Goal: Task Accomplishment & Management: Manage account settings

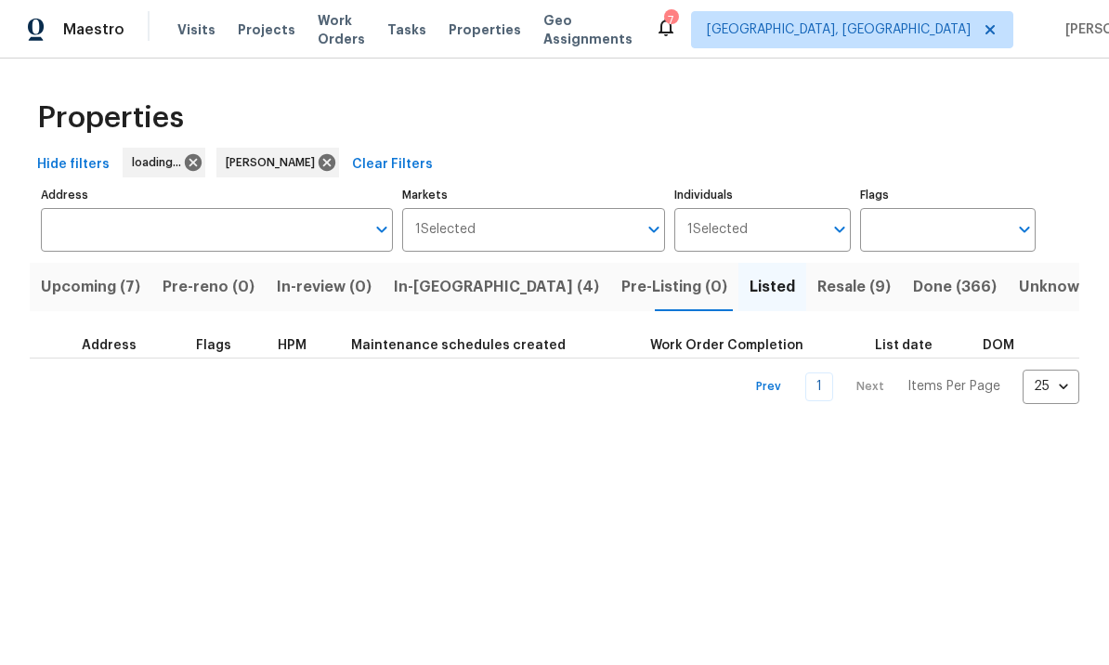
click at [441, 1] on div "Maestro Visits Projects Work Orders Tasks Properties Geo Assignments 7 Albuquer…" at bounding box center [554, 29] width 1109 height 59
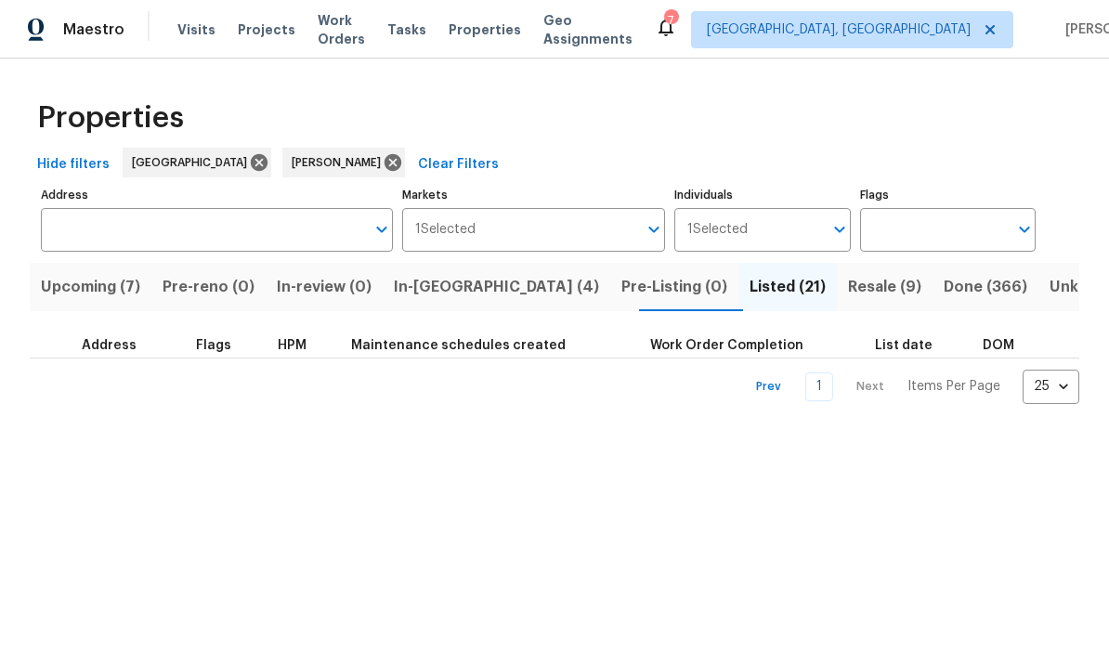
click at [476, 300] on span "In-reno (4)" at bounding box center [496, 287] width 205 height 26
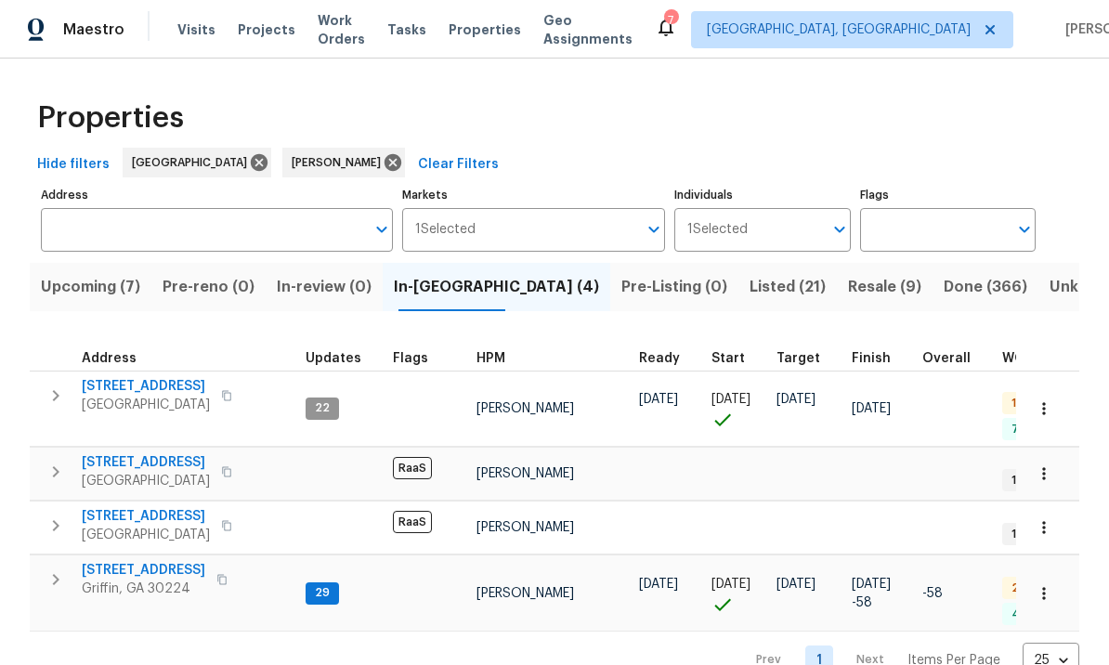
click at [132, 388] on span "270 Laurel Way" at bounding box center [146, 386] width 128 height 19
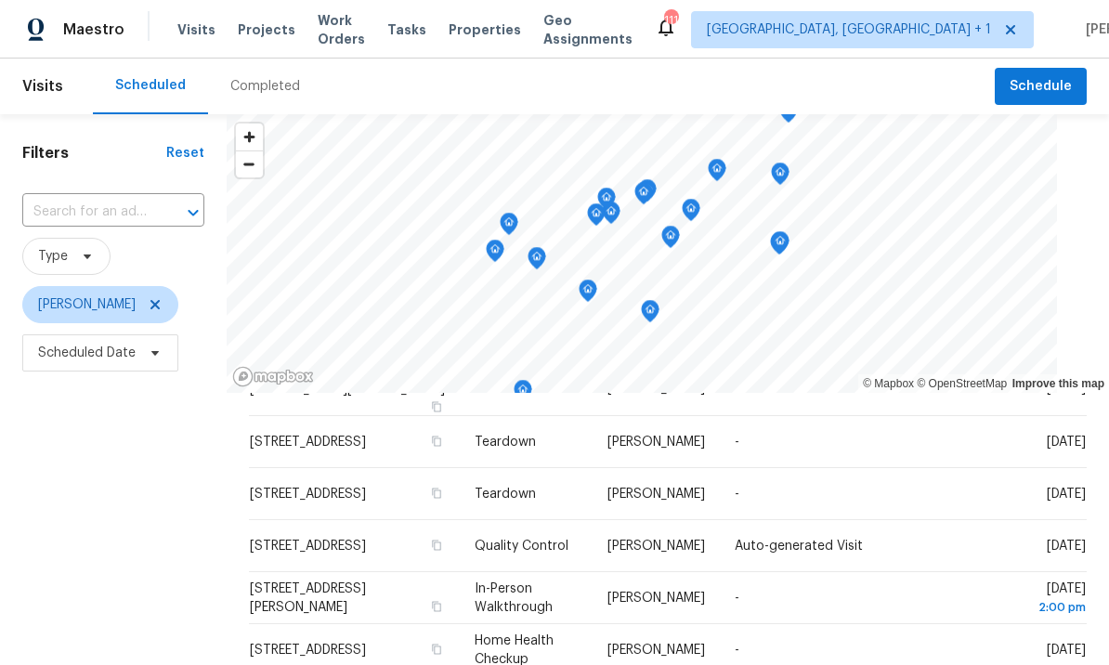
scroll to position [374, 0]
click at [0, 0] on icon at bounding box center [0, 0] width 0 height 0
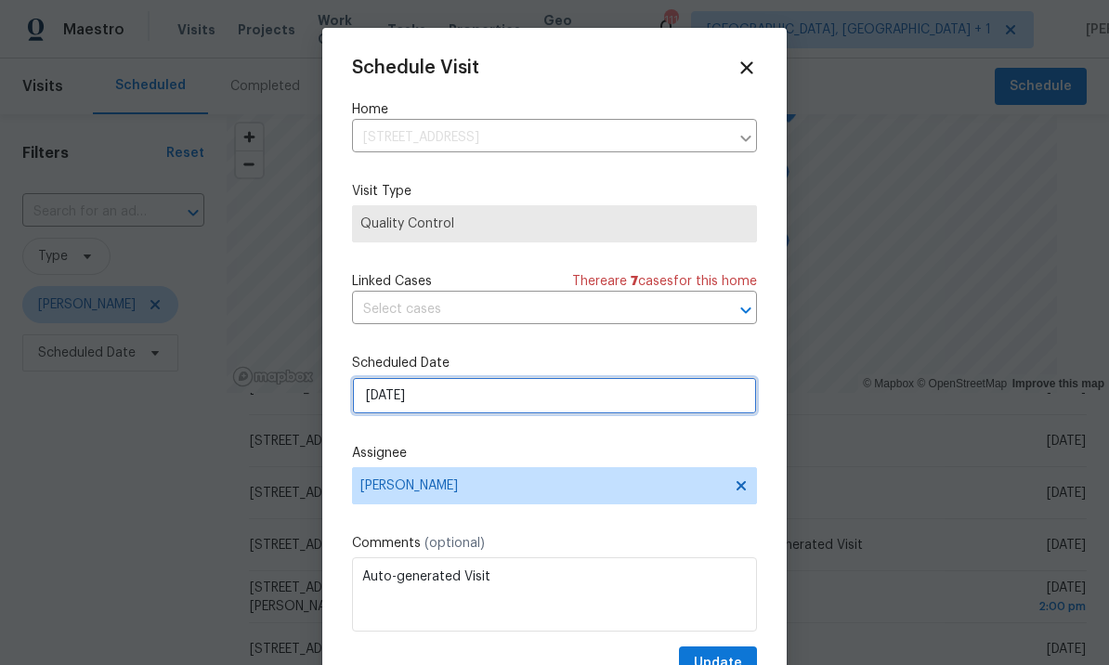
click at [481, 387] on input "8/25/2025" at bounding box center [554, 395] width 405 height 37
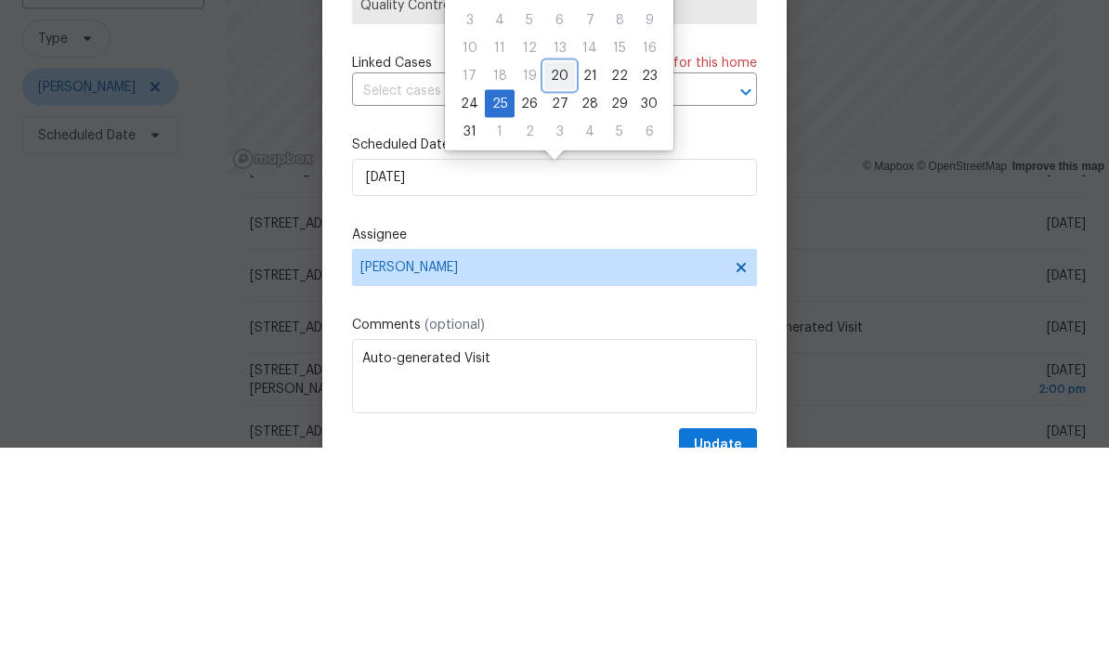
click at [561, 281] on div "20" at bounding box center [559, 294] width 31 height 26
type input "8/20/2025"
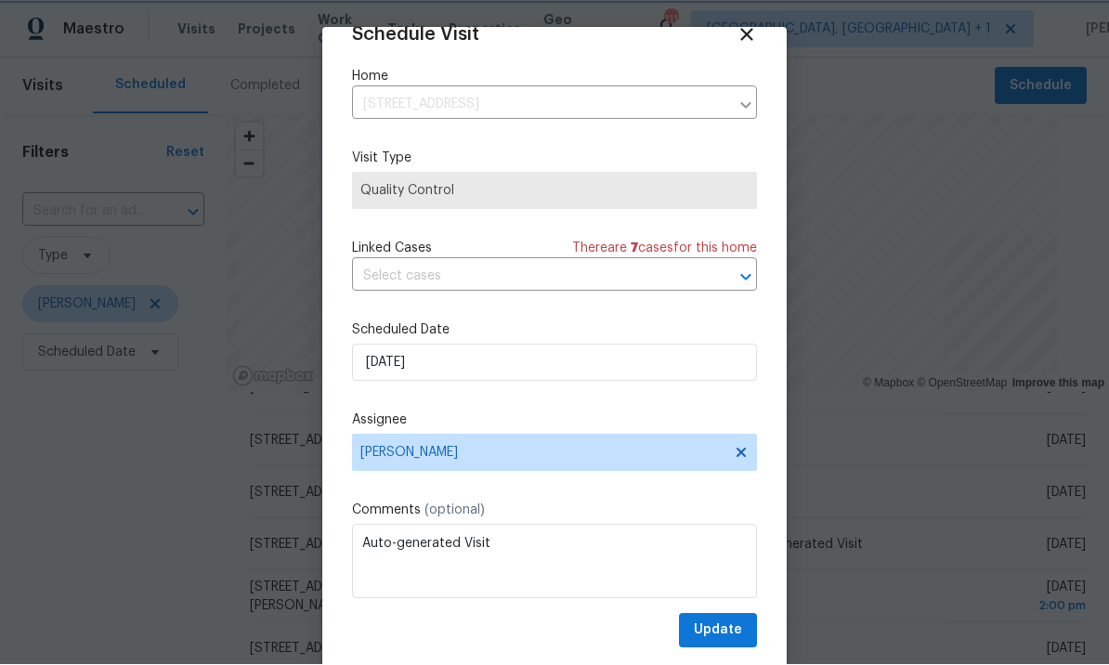
scroll to position [36, 0]
click at [722, 629] on span "Update" at bounding box center [718, 631] width 48 height 23
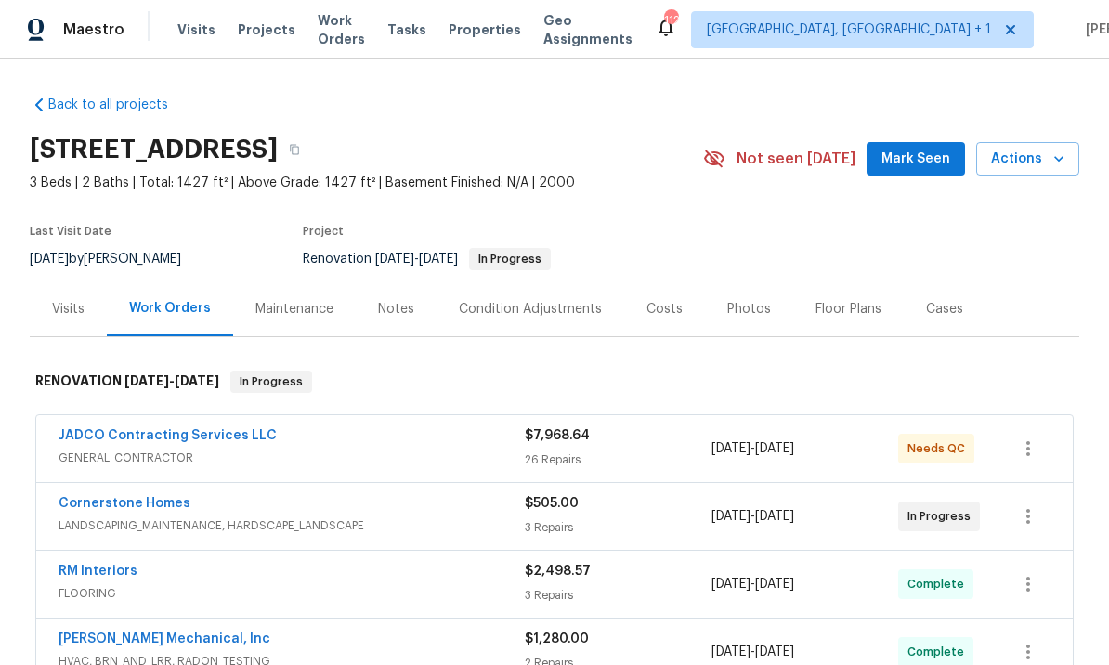
click at [740, 308] on div "Photos" at bounding box center [750, 309] width 44 height 19
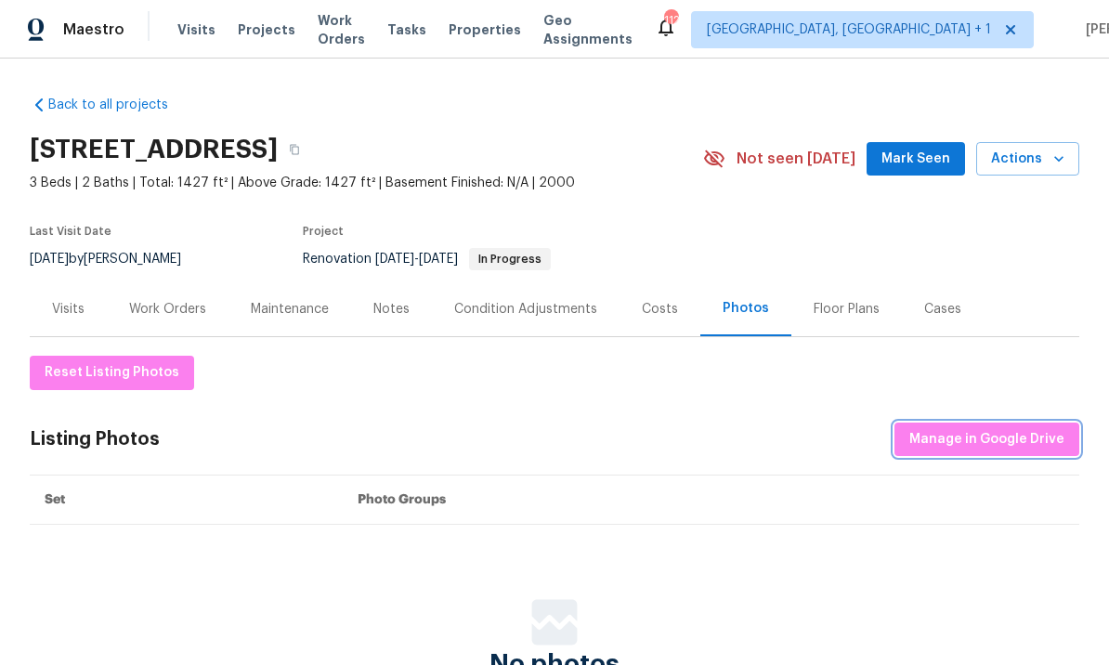
click at [990, 434] on span "Manage in Google Drive" at bounding box center [987, 439] width 155 height 23
click at [989, 440] on span "Manage in Google Drive" at bounding box center [987, 439] width 155 height 23
